Goal: Navigation & Orientation: Find specific page/section

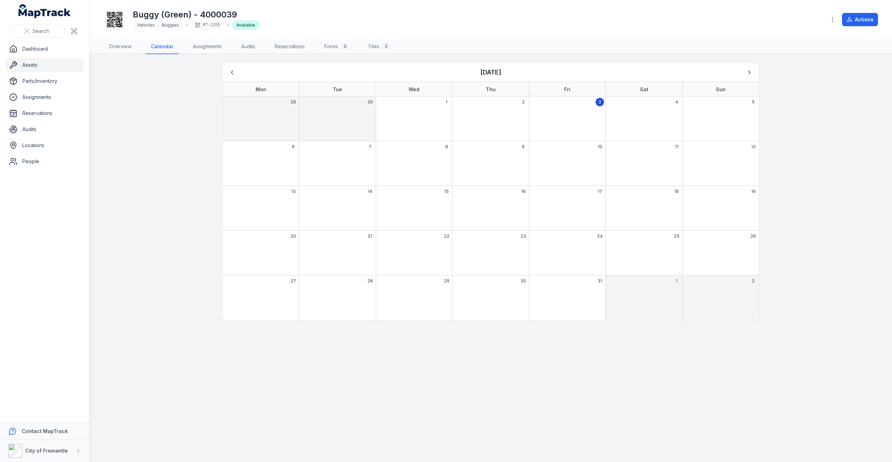
click at [47, 66] on link "Assets" at bounding box center [45, 65] width 78 height 14
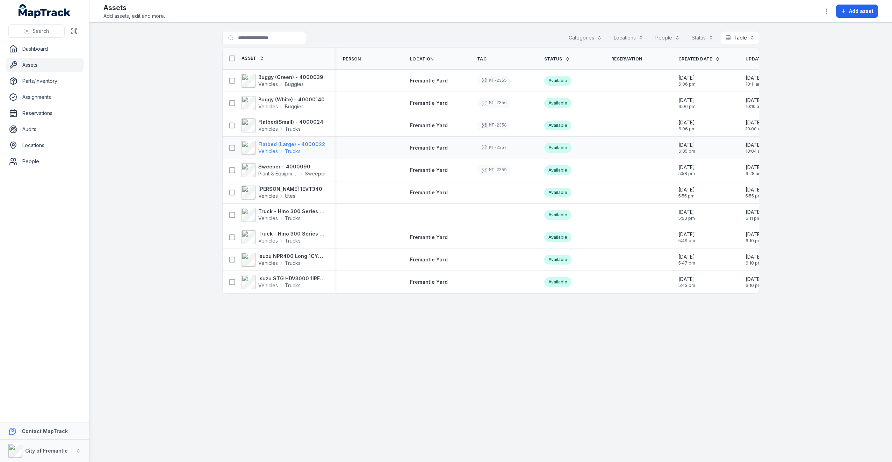
click at [290, 143] on strong "Flatbed (Large) - 4000022" at bounding box center [291, 144] width 67 height 7
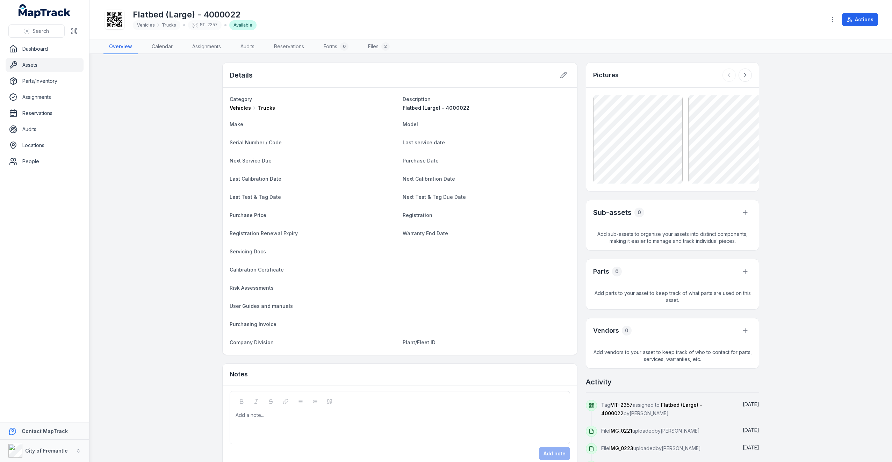
click at [48, 66] on link "Assets" at bounding box center [45, 65] width 78 height 14
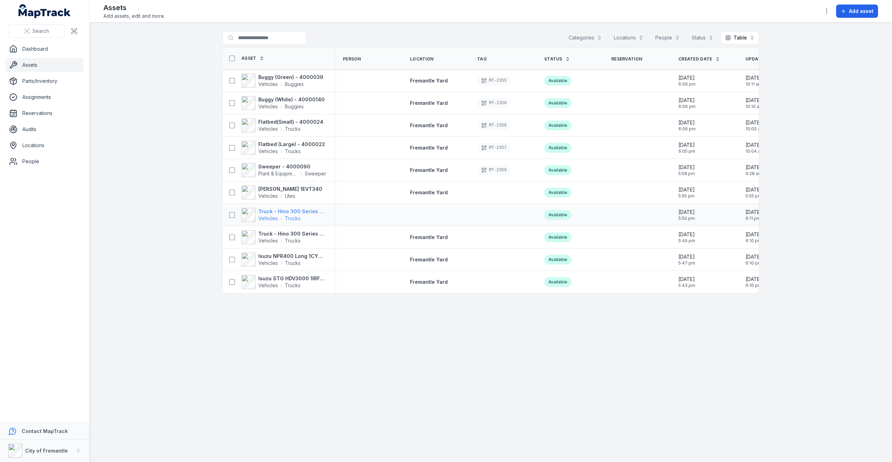
click at [310, 211] on strong "Truck - Hino 300 Series 1GIR988" at bounding box center [292, 211] width 68 height 7
click at [295, 123] on strong "Flatbed(Small) - 4000024" at bounding box center [290, 121] width 65 height 7
click at [305, 143] on strong "Flatbed (Large) - 4000022" at bounding box center [291, 144] width 67 height 7
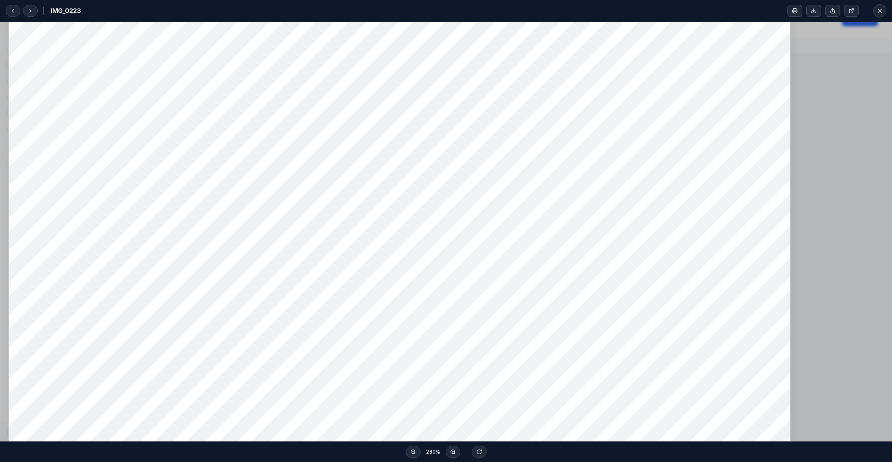
scroll to position [3, 0]
